Goal: Task Accomplishment & Management: Use online tool/utility

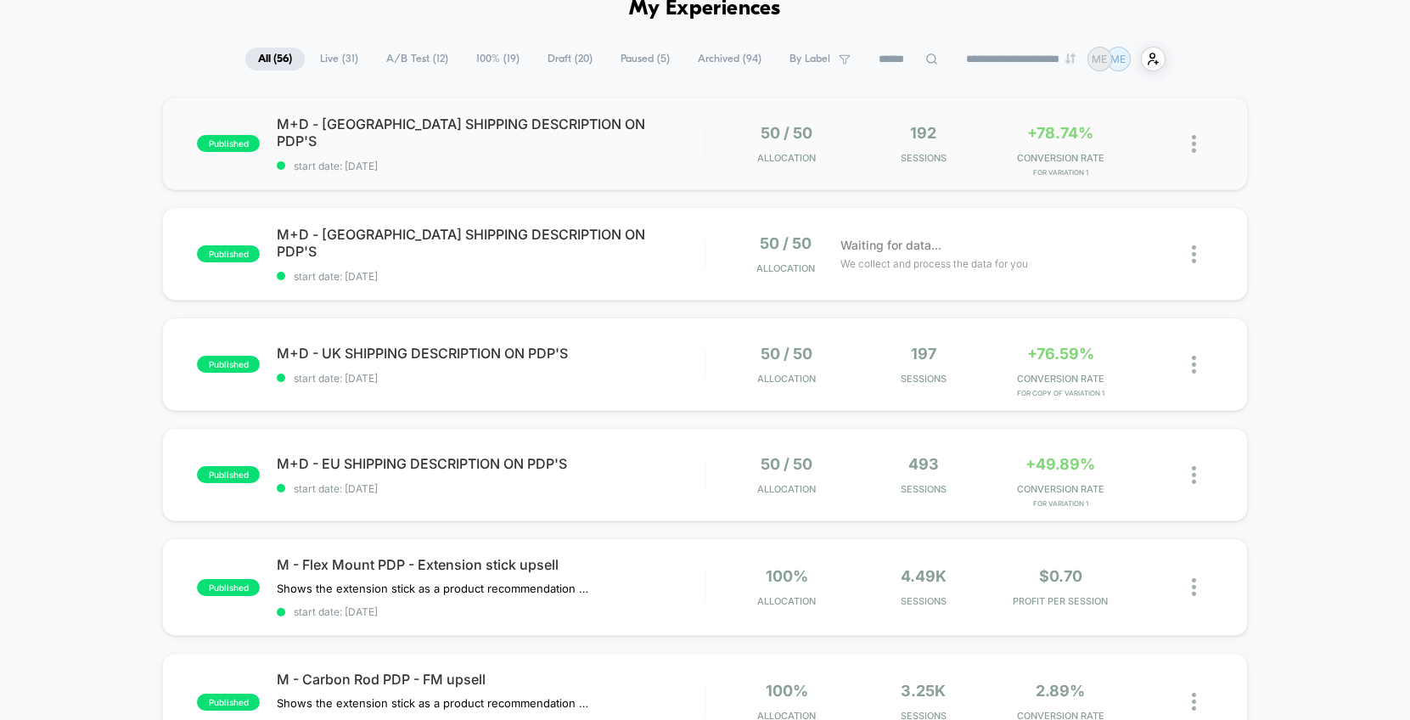
scroll to position [94, 0]
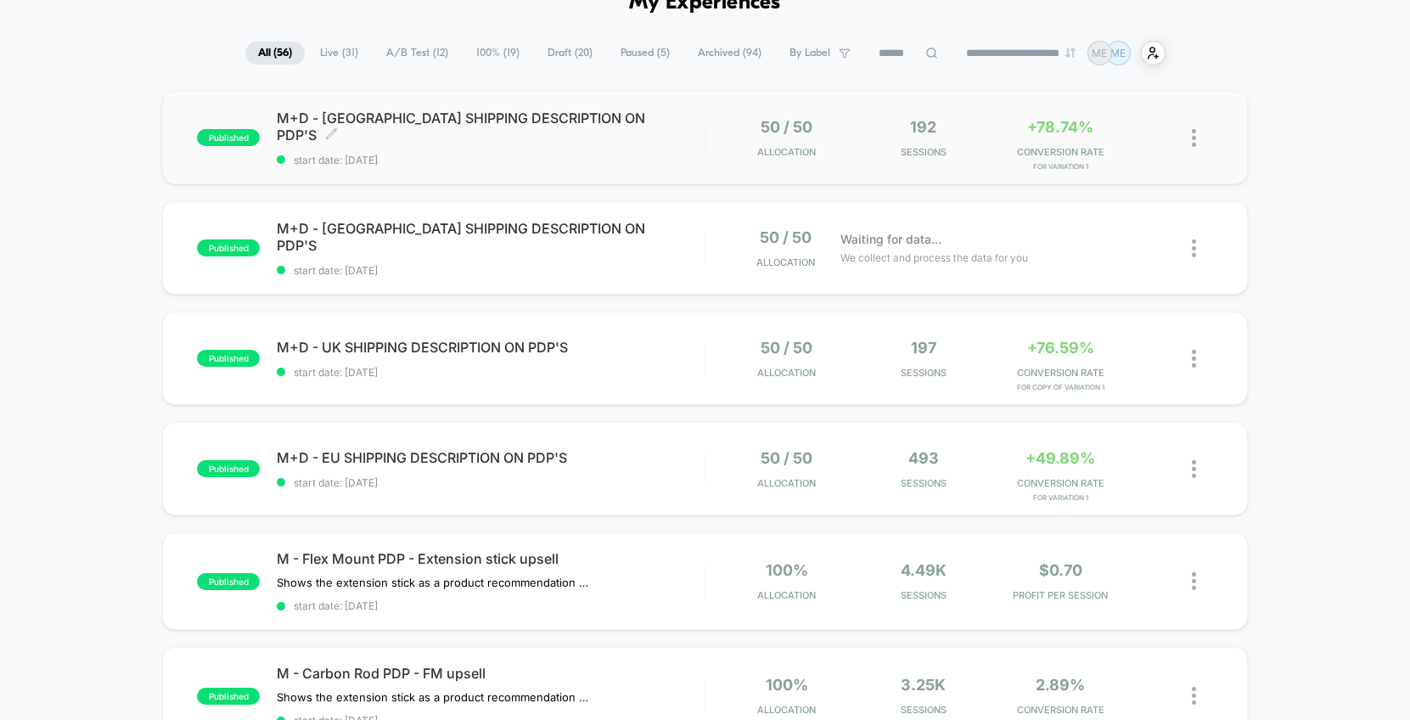
click at [699, 139] on div "M+D - [GEOGRAPHIC_DATA] SHIPPING DESCRIPTION ON PDP'S Click to edit experience …" at bounding box center [491, 137] width 428 height 57
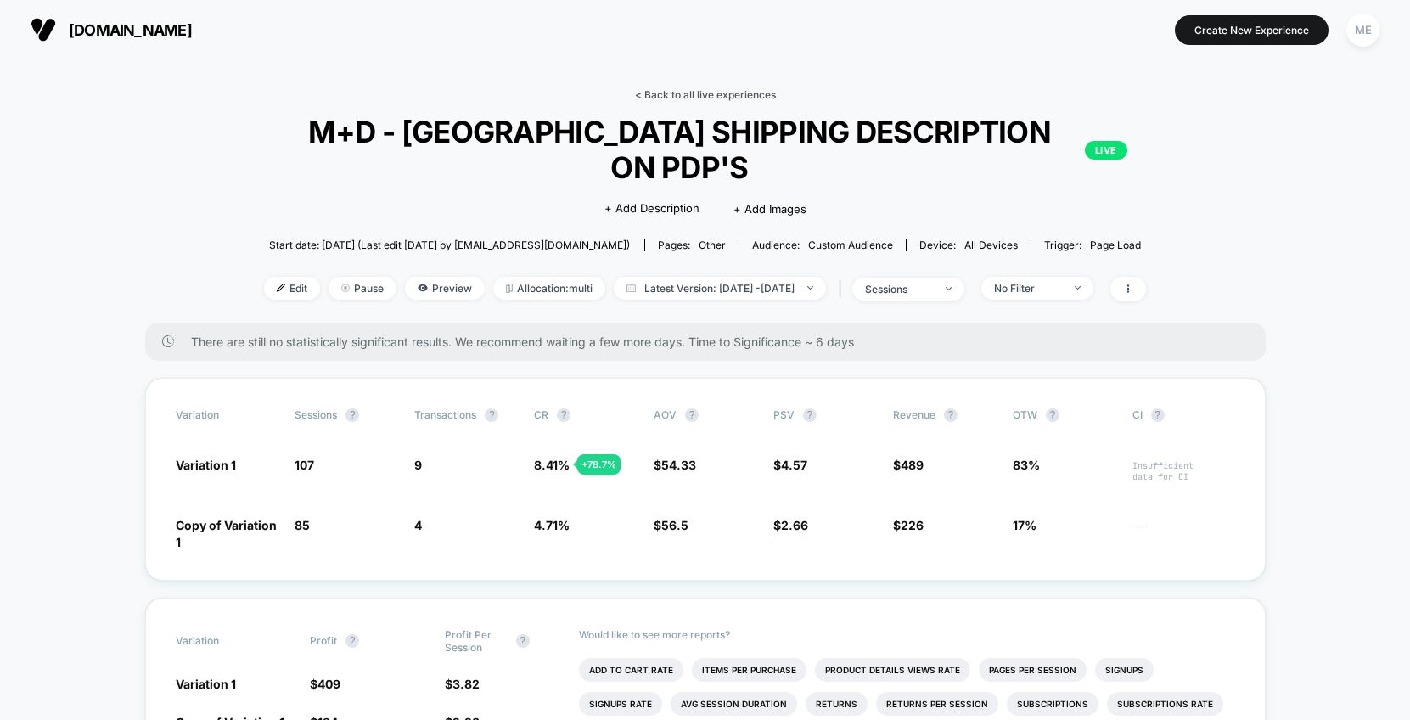
click at [684, 94] on link "< Back to all live experiences" at bounding box center [705, 94] width 141 height 13
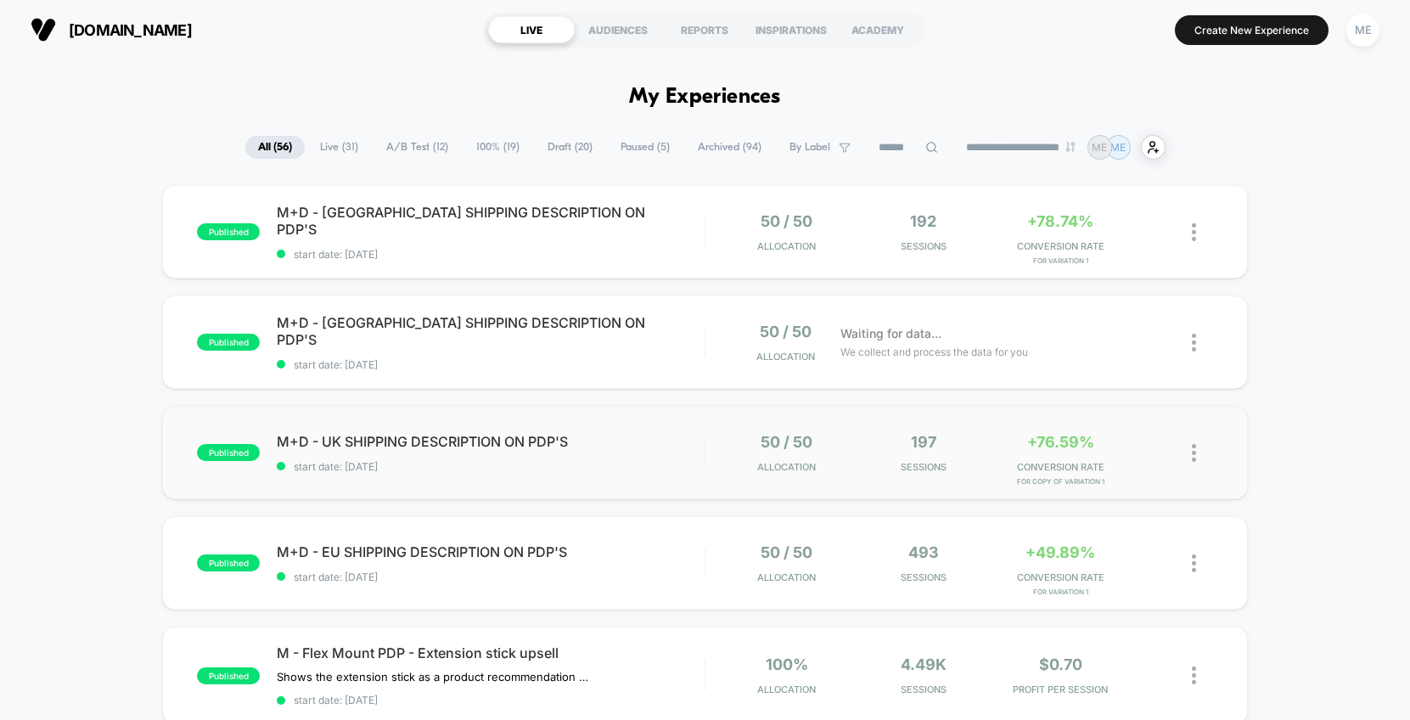
click at [662, 477] on div "published M+D - UK SHIPPING DESCRIPTION ON PDP'S start date: [DATE] 50 / 50 All…" at bounding box center [705, 452] width 1086 height 93
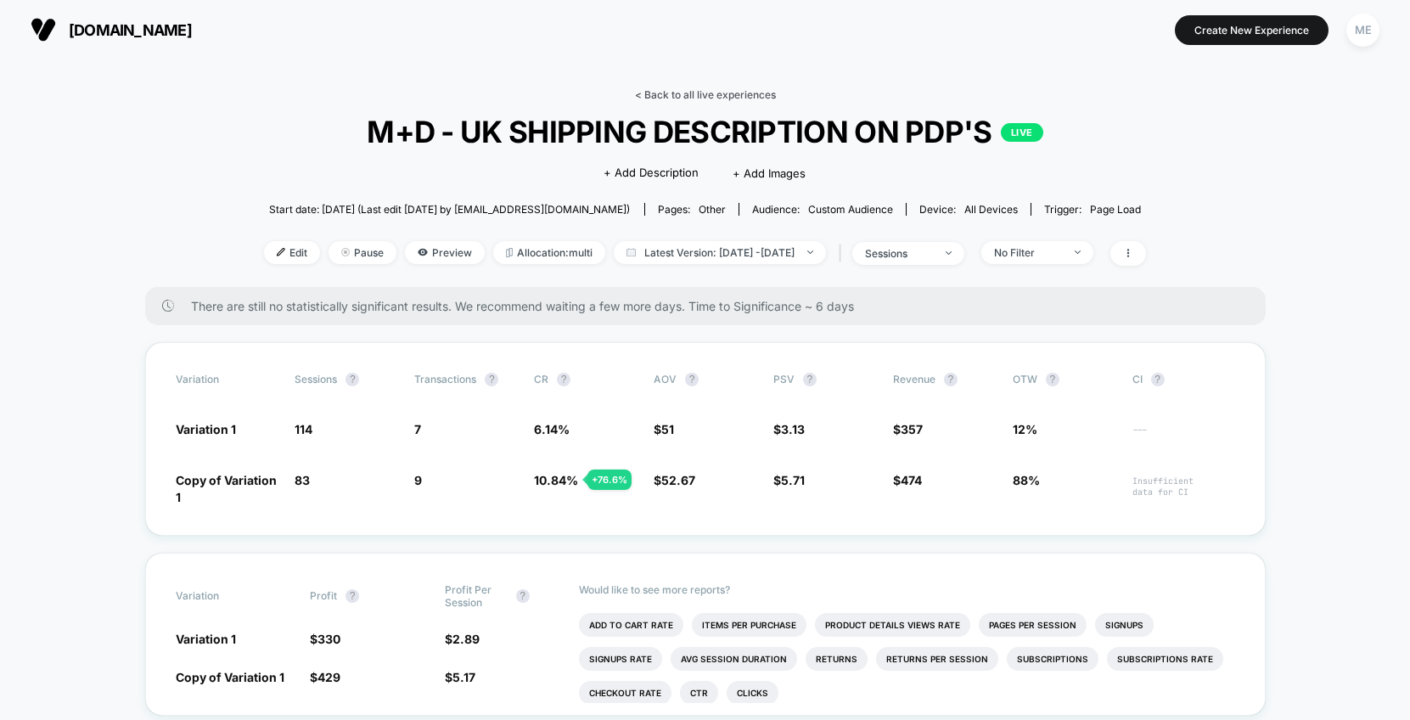
click at [719, 90] on link "< Back to all live experiences" at bounding box center [705, 94] width 141 height 13
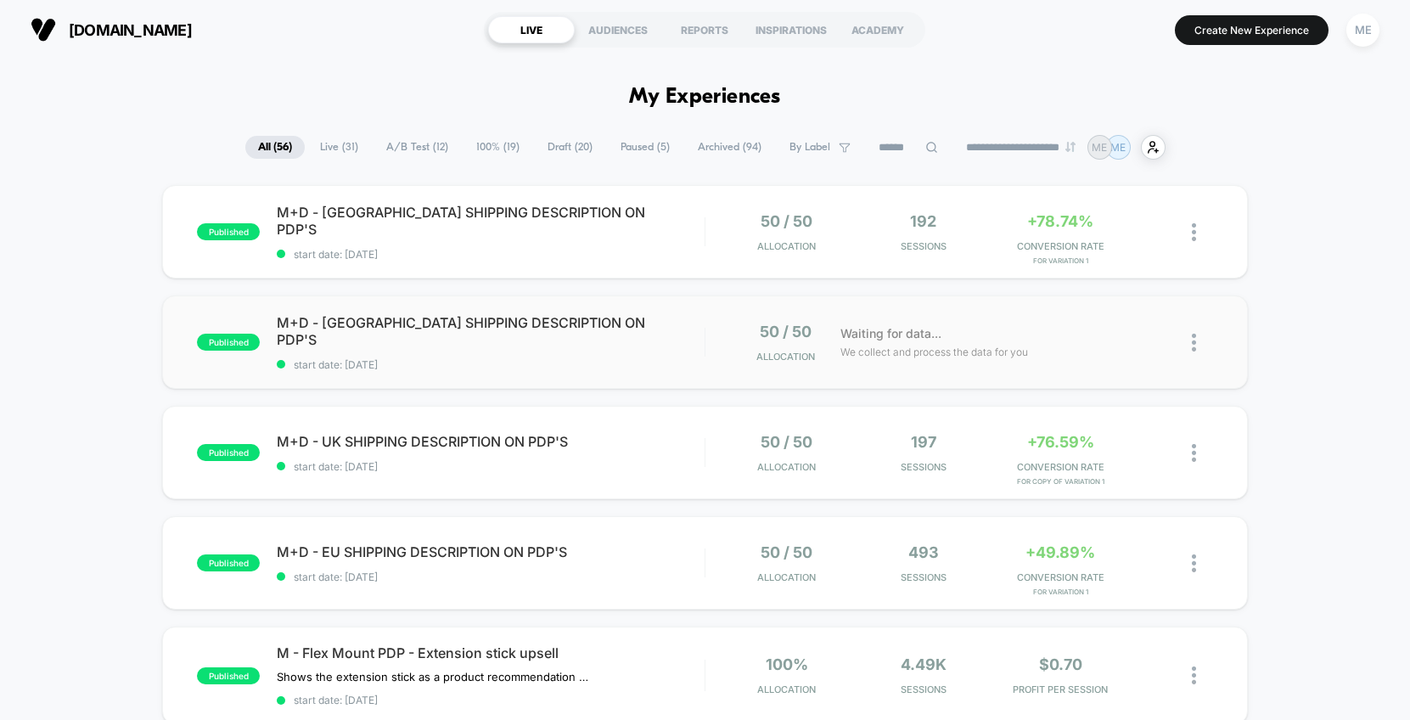
scroll to position [36, 0]
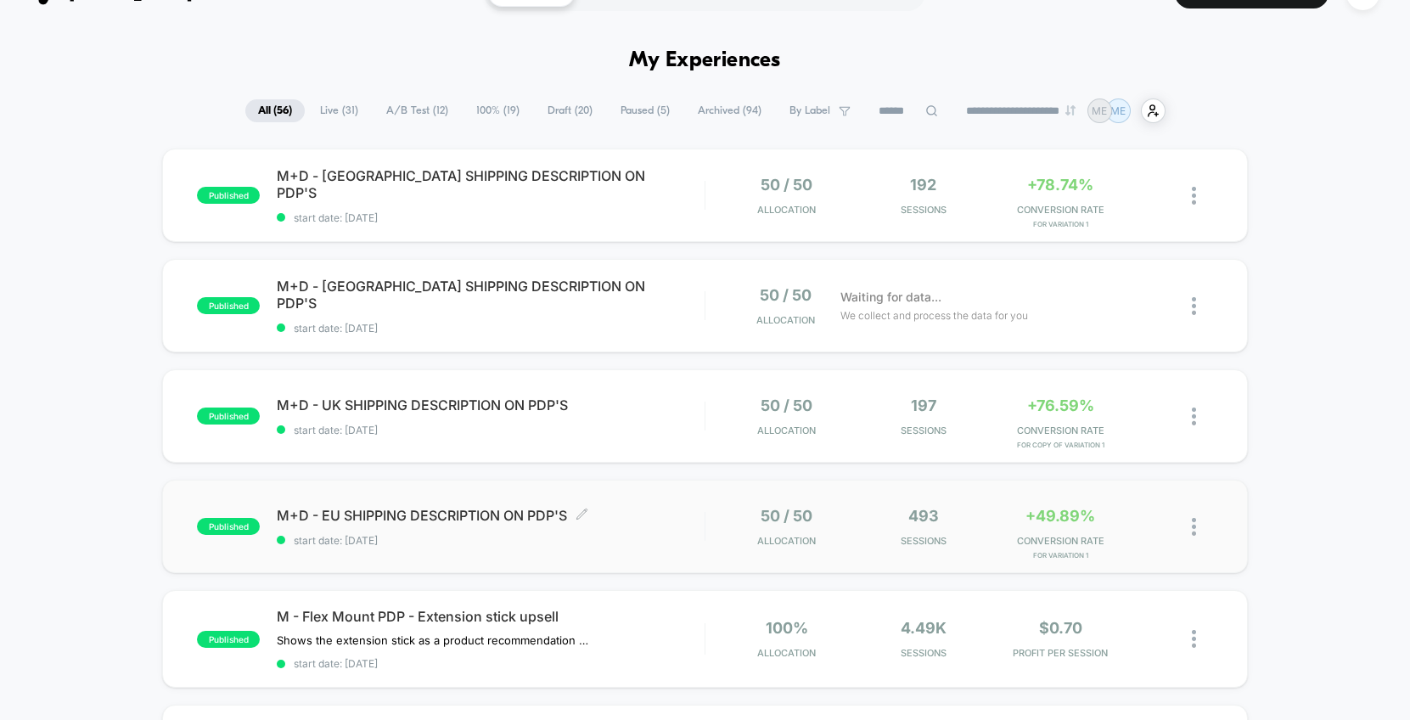
click at [661, 509] on span "M+D - EU SHIPPING DESCRIPTION ON PDP'S Click to edit experience details" at bounding box center [491, 515] width 428 height 17
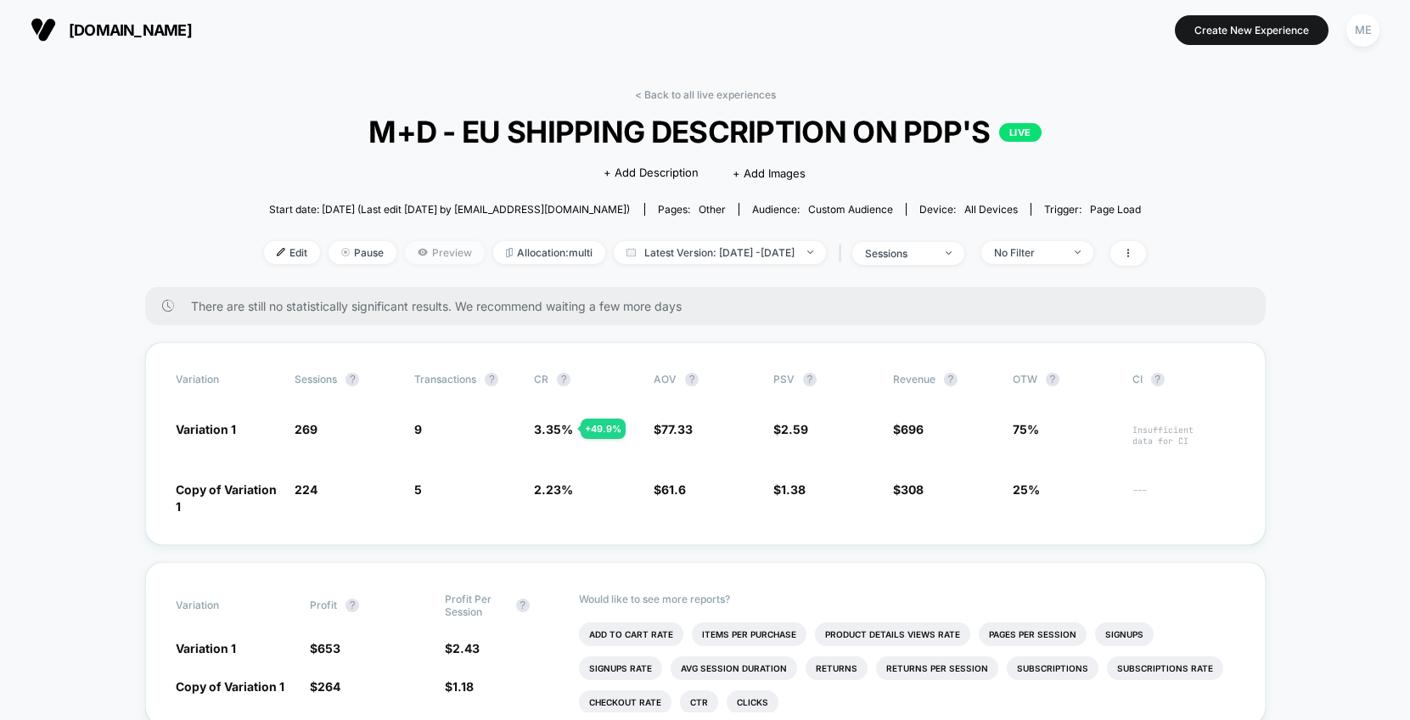
click at [429, 251] on span "Preview" at bounding box center [445, 252] width 80 height 23
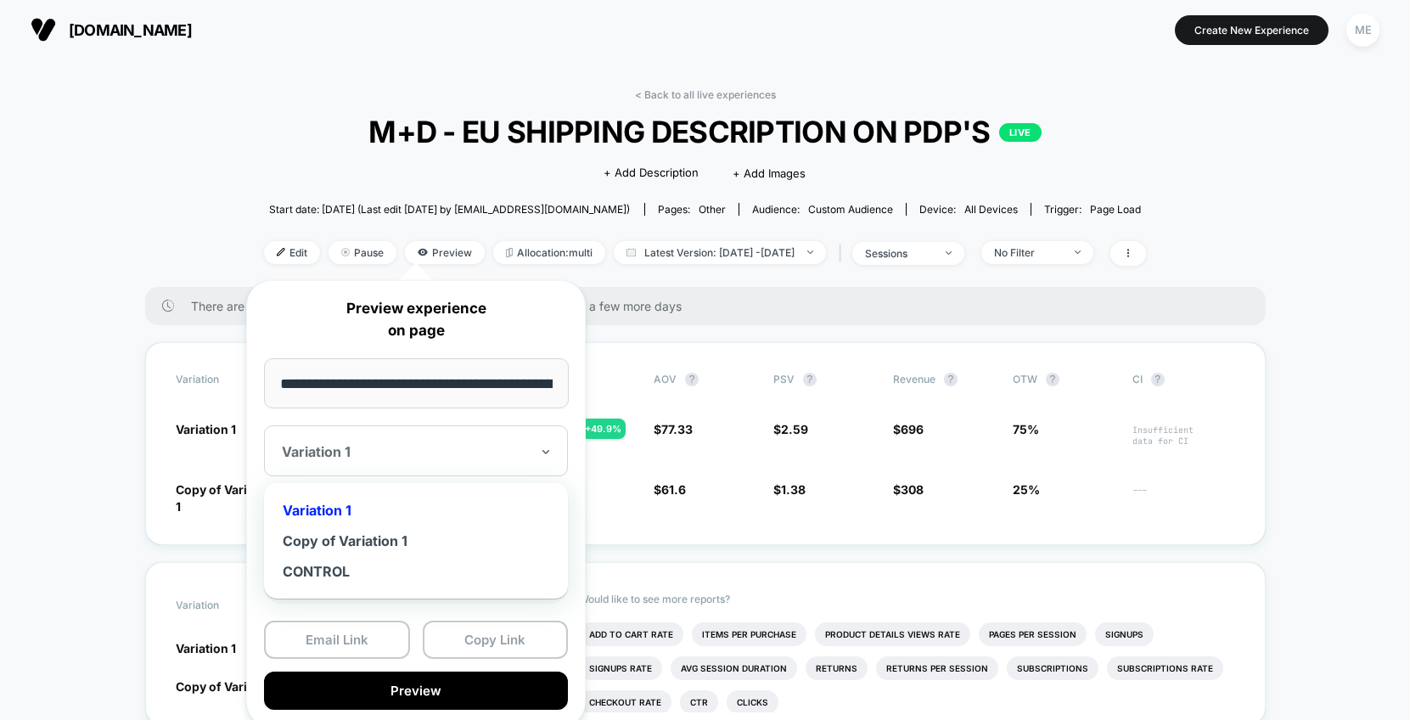
click at [390, 441] on div "Variation 1" at bounding box center [405, 451] width 251 height 20
click at [378, 537] on div "Copy of Variation 1" at bounding box center [415, 540] width 287 height 31
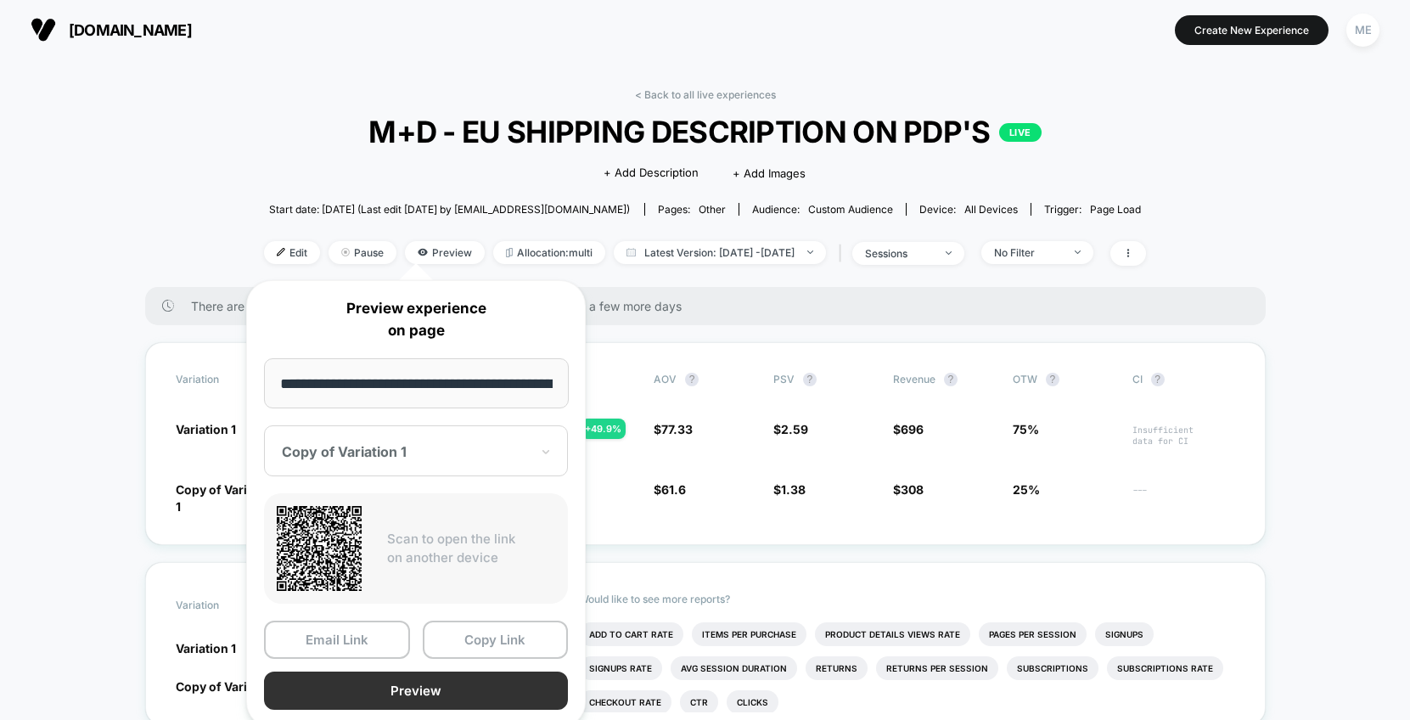
click at [418, 690] on button "Preview" at bounding box center [416, 690] width 304 height 38
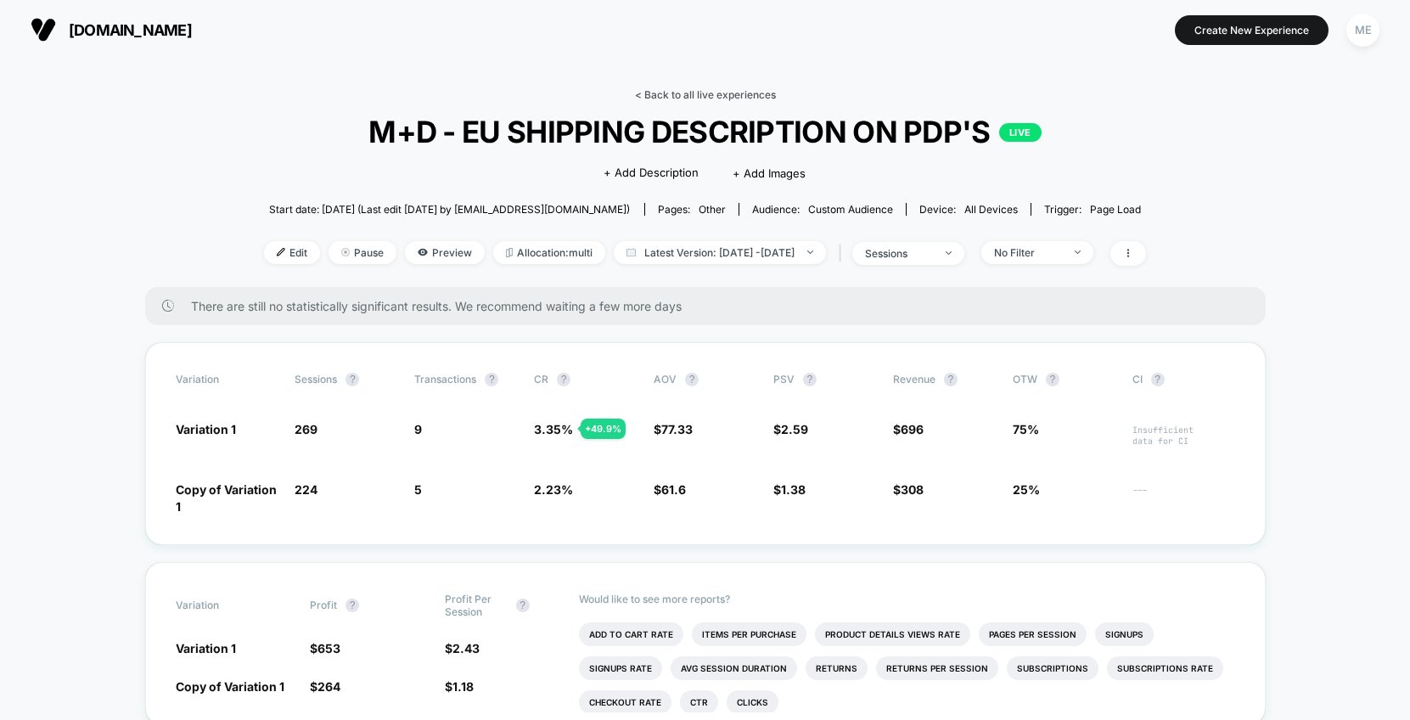
click at [699, 98] on link "< Back to all live experiences" at bounding box center [705, 94] width 141 height 13
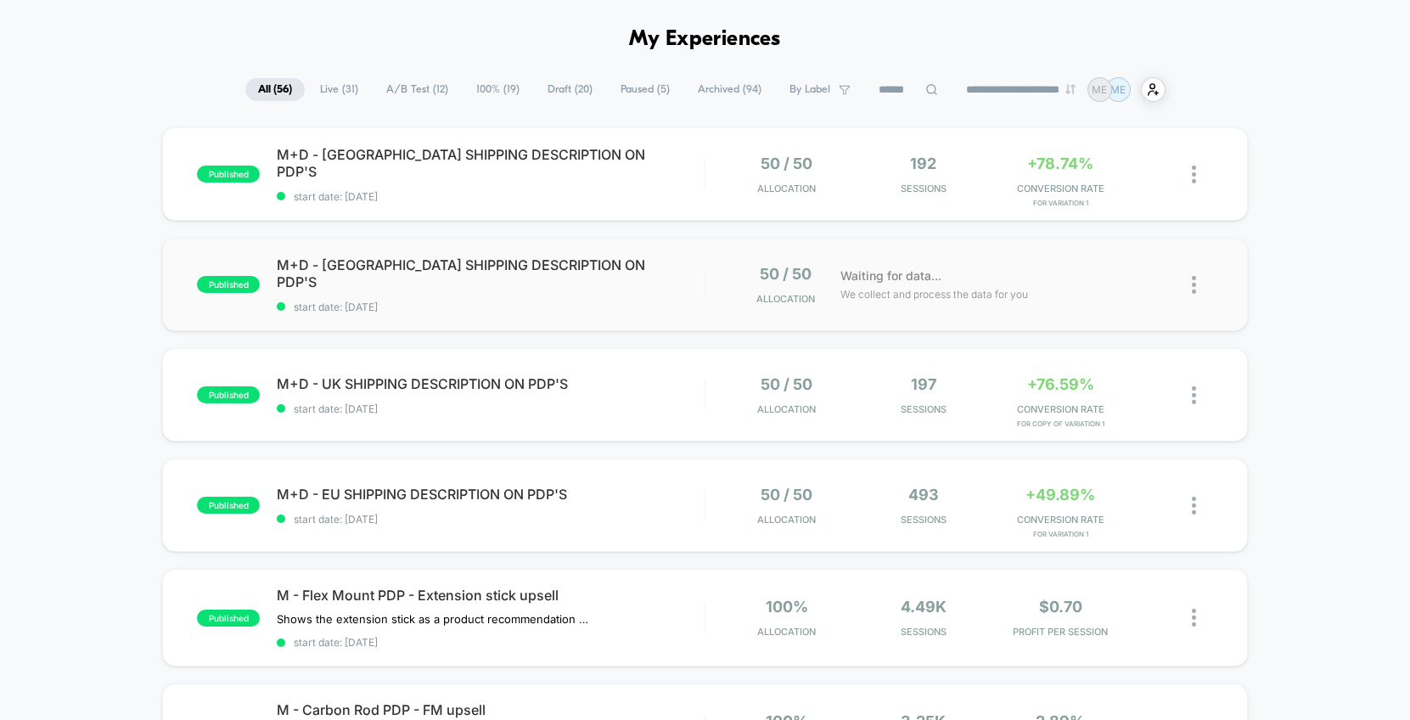
scroll to position [53, 0]
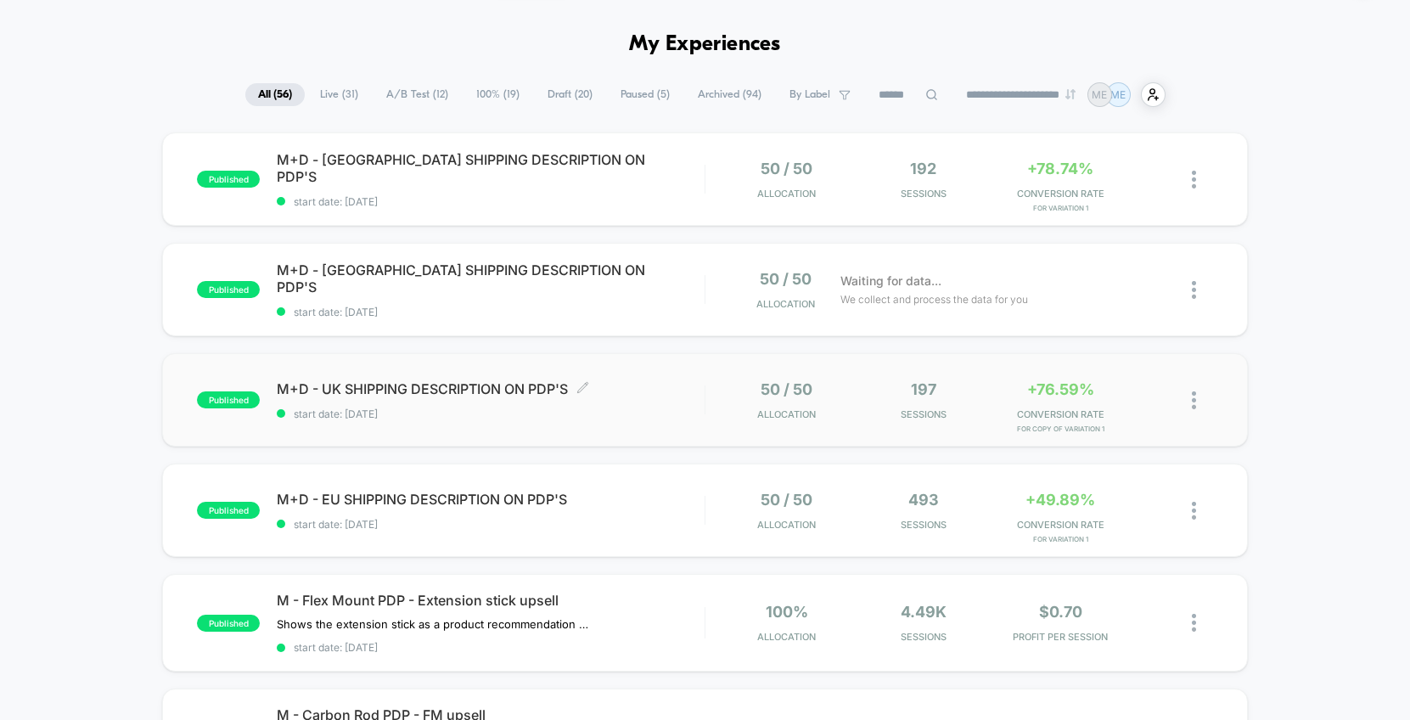
click at [609, 395] on span "M+D - UK SHIPPING DESCRIPTION ON PDP'S Click to edit experience details" at bounding box center [491, 388] width 428 height 17
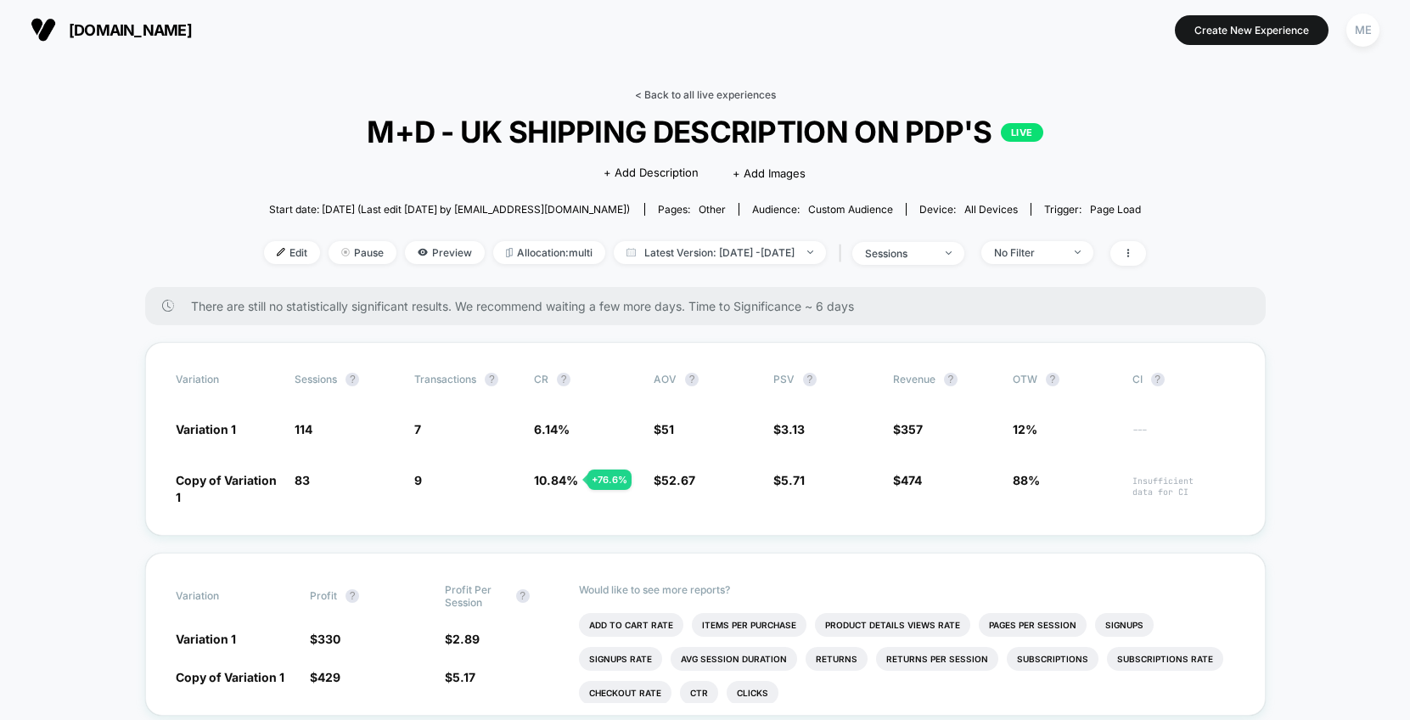
click at [708, 93] on link "< Back to all live experiences" at bounding box center [705, 94] width 141 height 13
